Goal: Check status: Check status

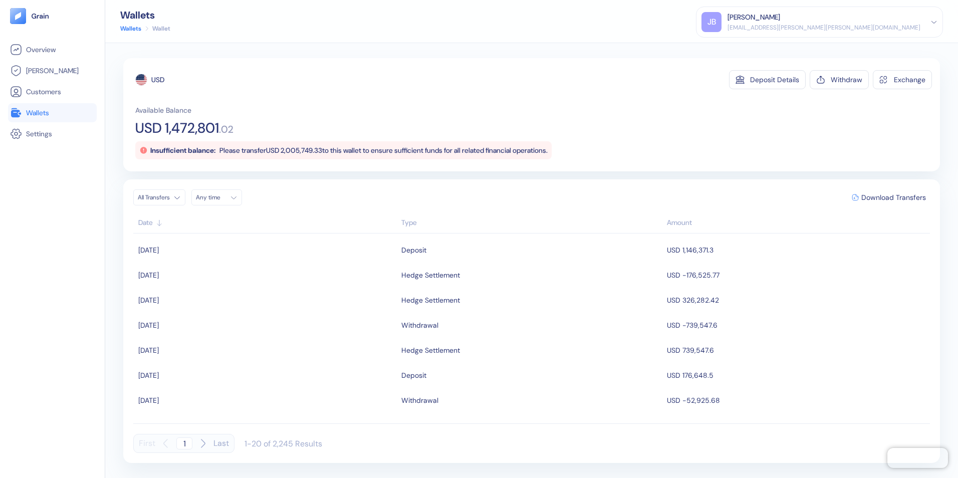
click at [39, 112] on span "Wallets" at bounding box center [37, 113] width 23 height 10
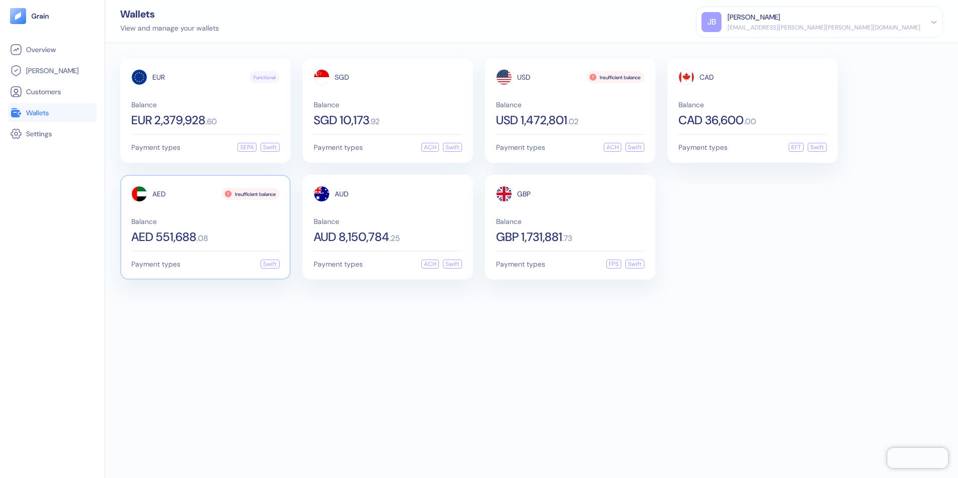
click at [176, 218] on span "Balance" at bounding box center [205, 221] width 148 height 7
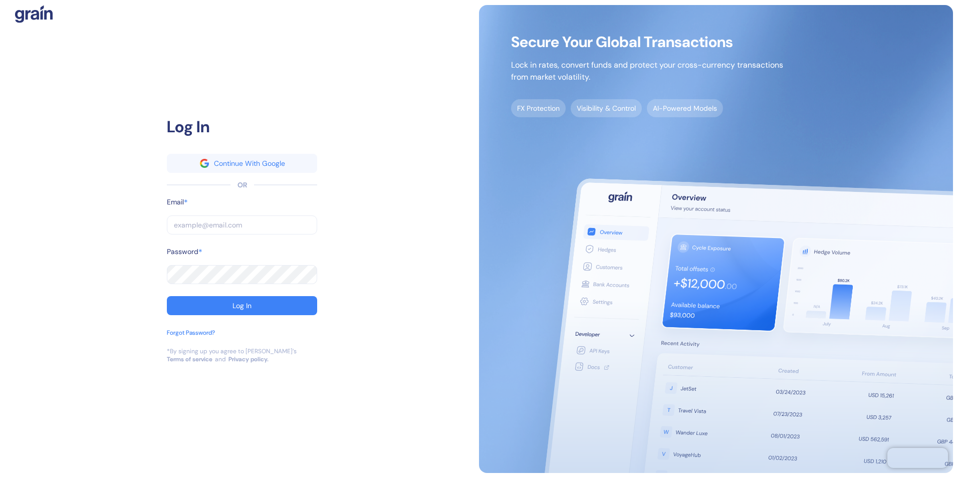
type input "[EMAIL_ADDRESS][PERSON_NAME][PERSON_NAME][DOMAIN_NAME]"
